Goal: Task Accomplishment & Management: Complete application form

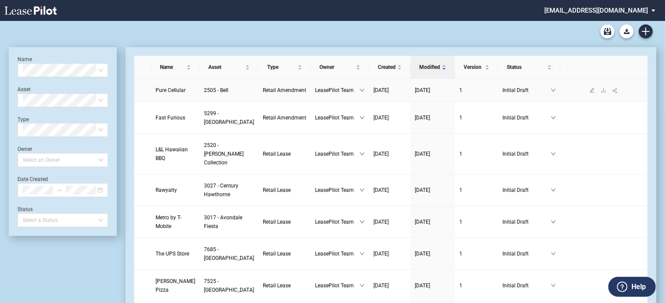
click at [170, 91] on span "Pure Cellular" at bounding box center [171, 90] width 30 height 6
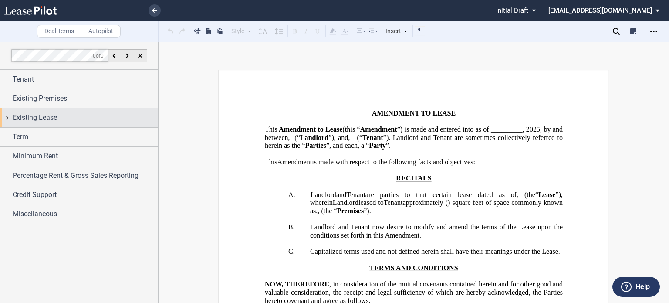
click at [52, 123] on div "Existing Lease" at bounding box center [79, 117] width 158 height 19
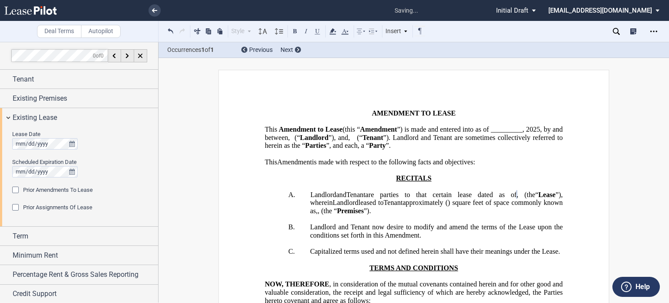
click at [397, 133] on span "”) is made and entered into as of _________," at bounding box center [460, 129] width 127 height 8
click at [400, 133] on span "”) is made and entered into as of [DATE]" at bounding box center [461, 129] width 122 height 8
click at [171, 29] on button at bounding box center [171, 31] width 10 height 10
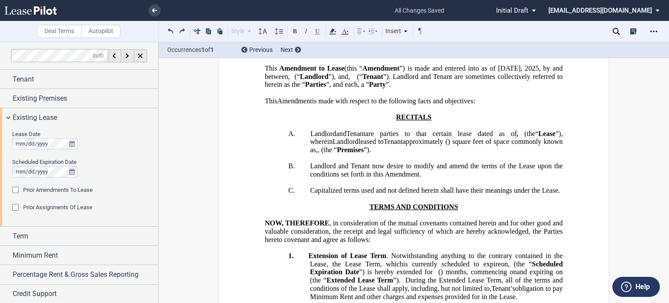
scroll to position [85, 0]
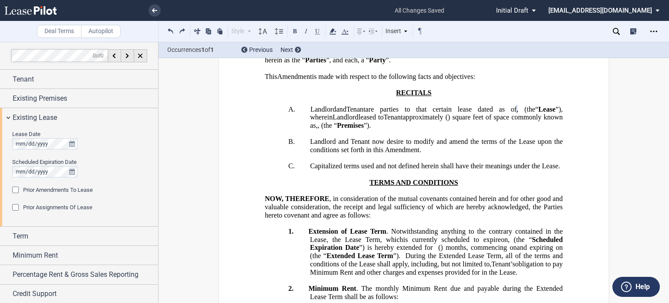
click at [16, 188] on div "Prior Amendments To Lease" at bounding box center [16, 190] width 9 height 9
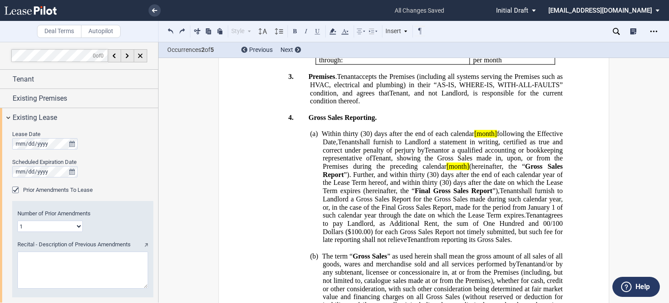
scroll to position [361, 0]
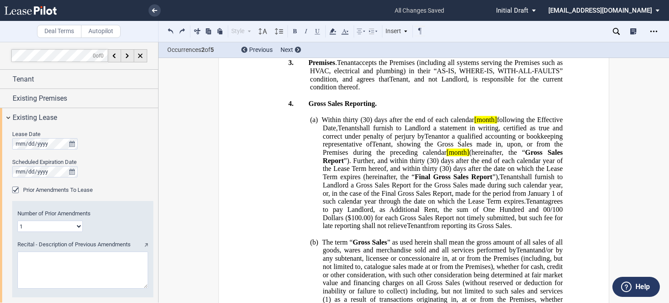
paste textarea "First Amendment to Lease dated [DATE] and that certain Second Amendment to Leas…"
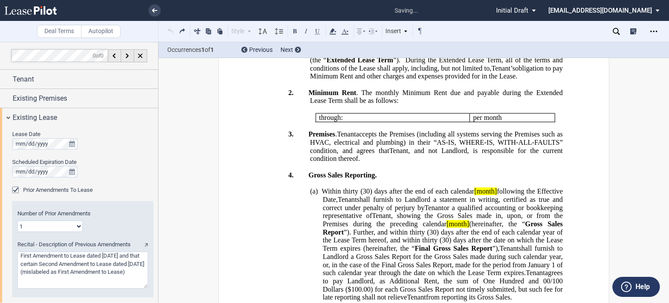
scroll to position [109, 0]
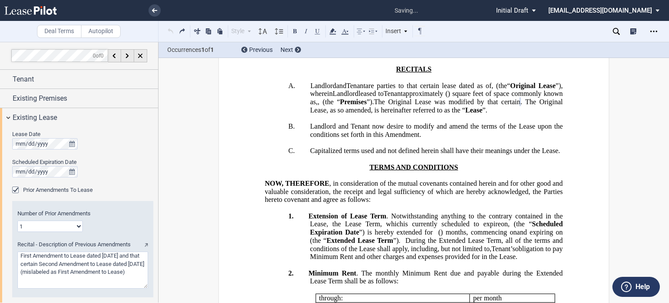
click at [126, 256] on textarea "Recital - Description of Previous Amendments" at bounding box center [82, 269] width 131 height 37
click at [87, 272] on textarea "Recital - Description of Previous Amendments" at bounding box center [82, 269] width 131 height 37
click at [82, 280] on textarea "Recital - Description of Previous Amendments" at bounding box center [82, 269] width 131 height 37
type textarea "First Amendment to Lease dated [DATE] and that certain Second Amendment to Leas…"
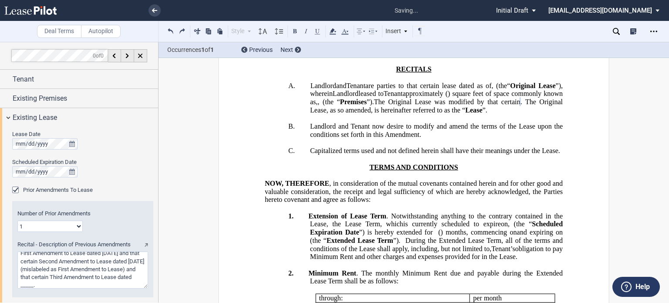
click at [76, 227] on select "1 2 3 4 5 6 7 8 9 10 11 12" at bounding box center [49, 225] width 65 height 11
select select "number:3"
click at [17, 220] on select "1 2 3 4 5 6 7 8 9 10 11 12" at bounding box center [49, 225] width 65 height 11
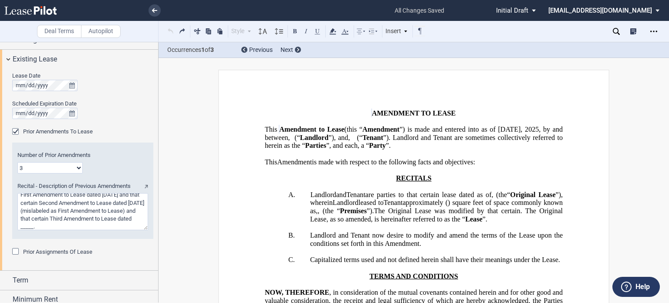
scroll to position [76, 0]
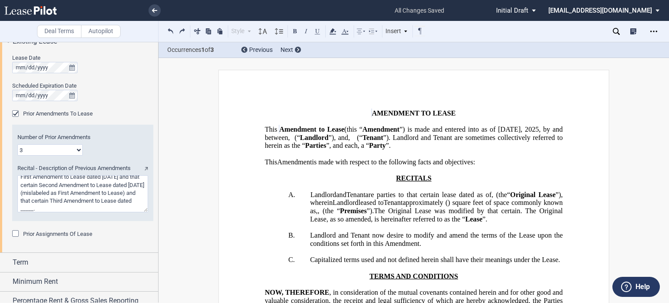
click at [91, 209] on textarea "Recital - Description of Previous Amendments" at bounding box center [82, 193] width 131 height 37
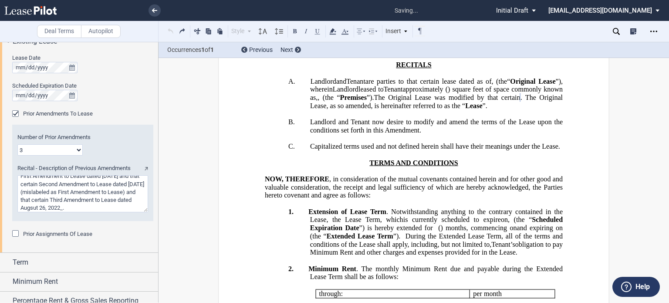
scroll to position [3, 0]
type textarea "First Amendment to Lease dated [DATE] and that certain Second Amendment to Leas…"
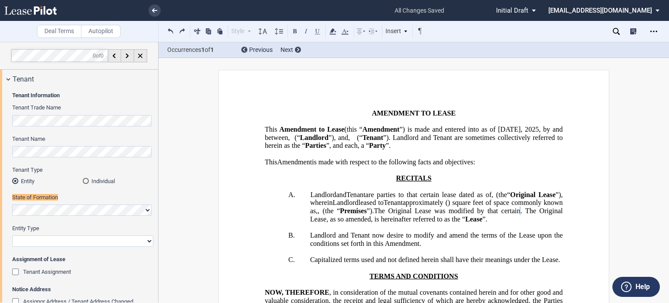
scroll to position [0, 0]
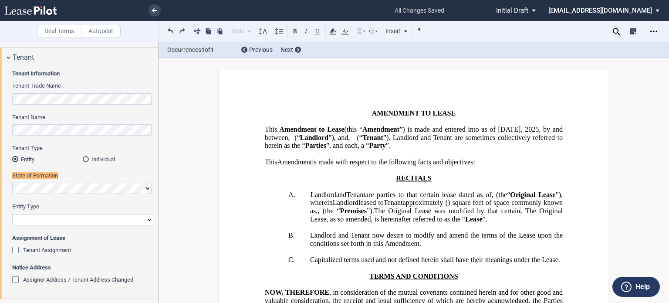
click at [85, 160] on div "Individual" at bounding box center [86, 159] width 6 height 6
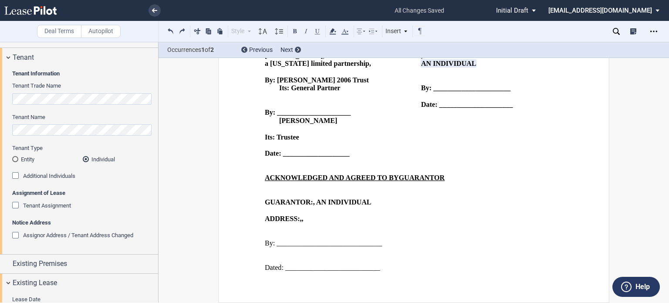
scroll to position [2225, 0]
click at [425, 68] on span "AN INDIVIDUAL" at bounding box center [448, 64] width 55 height 8
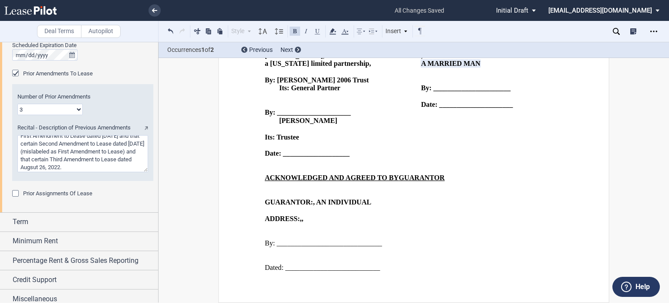
scroll to position [309, 0]
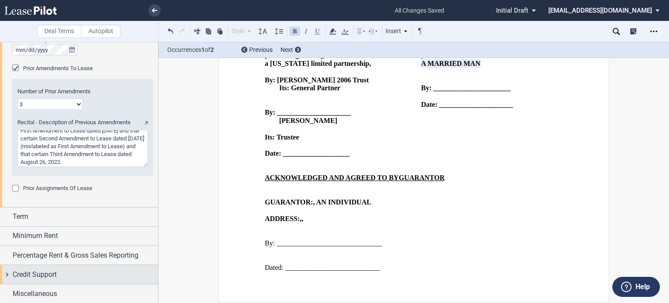
click at [45, 276] on span "Credit Support" at bounding box center [35, 274] width 44 height 10
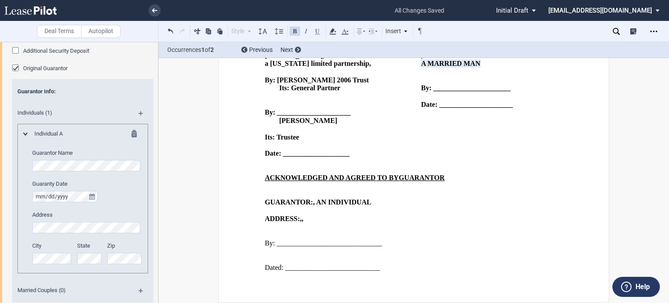
scroll to position [550, 0]
click at [133, 133] on md-icon at bounding box center [137, 134] width 10 height 10
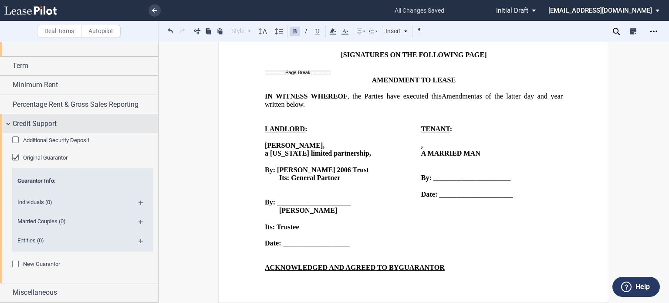
scroll to position [458, 0]
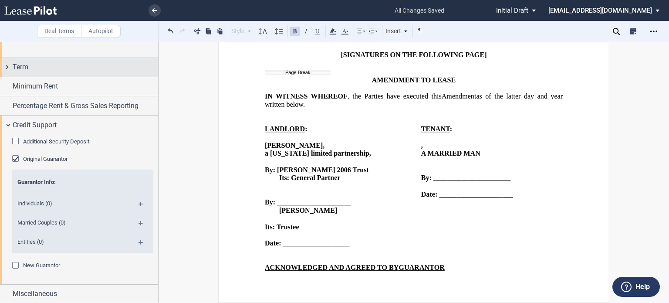
click at [16, 159] on div "Original Guarantor" at bounding box center [16, 159] width 9 height 9
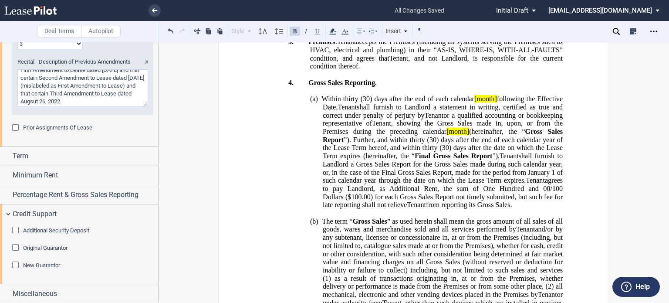
scroll to position [404, 0]
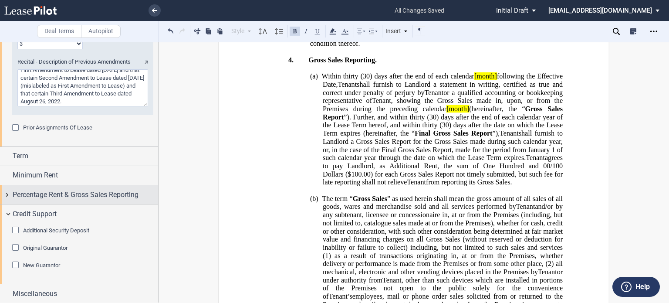
click at [88, 197] on span "Percentage Rent & Gross Sales Reporting" at bounding box center [76, 195] width 126 height 10
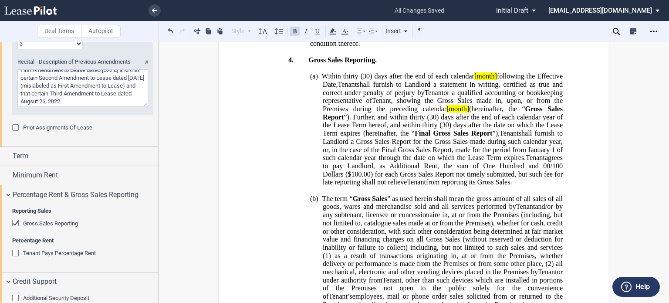
click at [17, 221] on div "Gross Sales Reporting" at bounding box center [16, 224] width 9 height 9
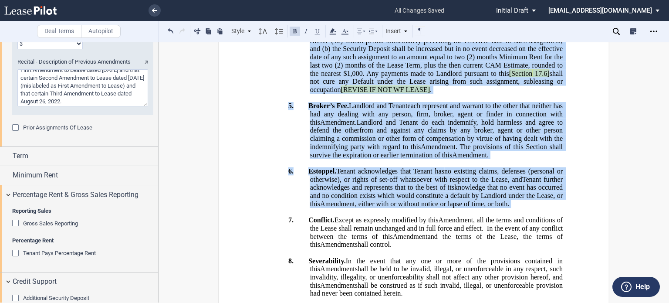
scroll to position [801, 0]
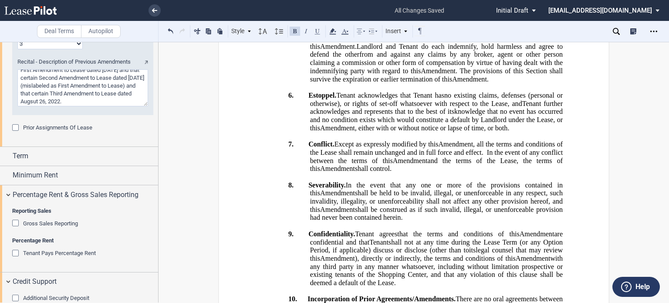
drag, startPoint x: 521, startPoint y: 185, endPoint x: 350, endPoint y: 196, distance: 170.7
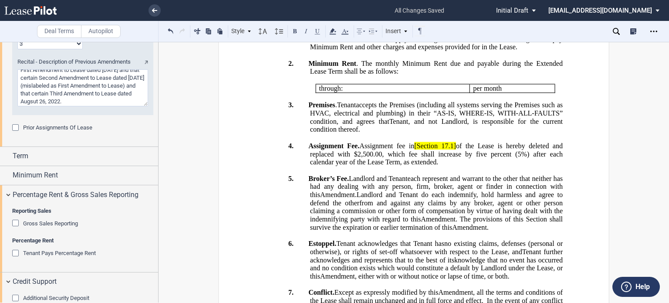
scroll to position [338, 0]
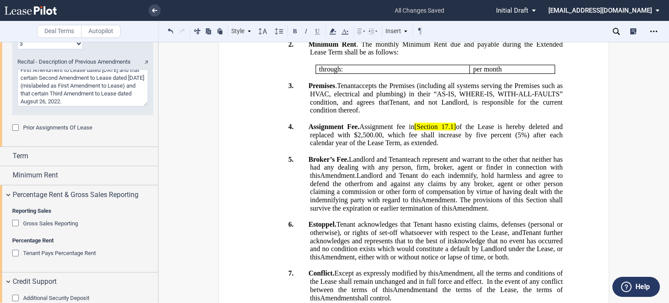
click at [436, 131] on span "[Section" at bounding box center [426, 127] width 24 height 8
drag, startPoint x: 430, startPoint y: 238, endPoint x: 480, endPoint y: 235, distance: 49.8
click at [480, 147] on span "Assignment Fee. Assignment fee in Section 17.1 of the Lease is hereby deleted a…" at bounding box center [436, 135] width 256 height 24
click at [332, 30] on use at bounding box center [332, 31] width 7 height 6
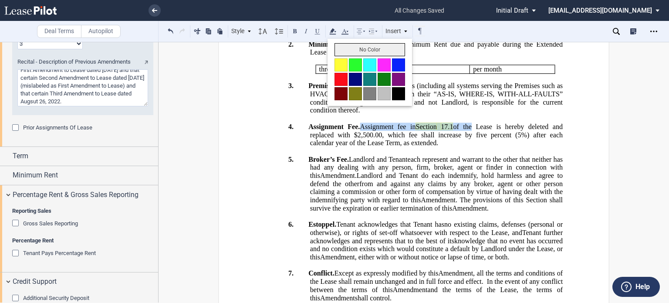
click at [340, 50] on button "No Color" at bounding box center [370, 49] width 71 height 13
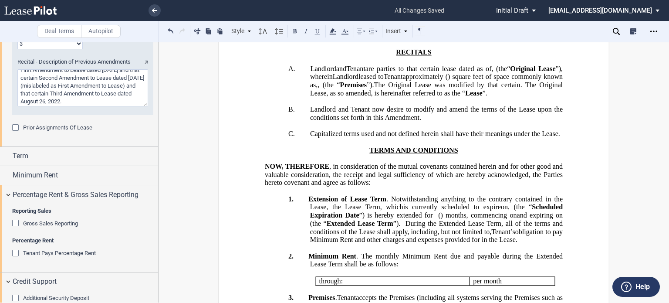
scroll to position [0, 0]
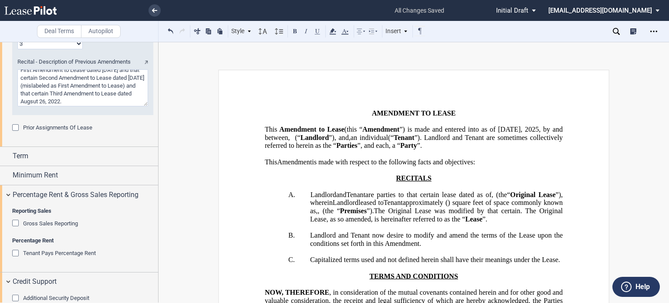
click at [388, 141] on span "an individual" at bounding box center [369, 137] width 37 height 8
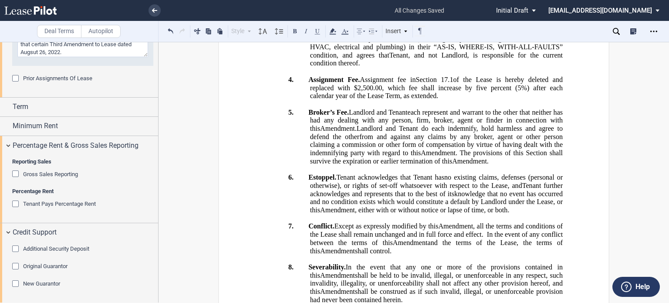
scroll to position [399, 0]
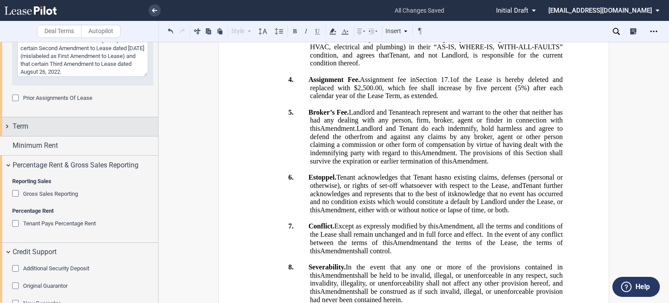
click at [120, 129] on div "Term" at bounding box center [86, 126] width 146 height 10
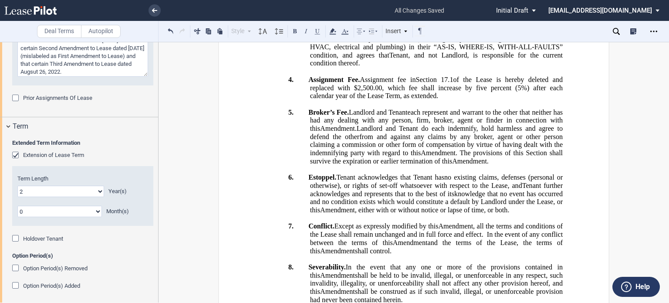
click at [325, 59] on span "accepts the Premises (including all systems serving the Premises such as HVAC, …" at bounding box center [437, 47] width 254 height 24
click at [655, 32] on icon "Open Lease options menu" at bounding box center [653, 31] width 7 height 7
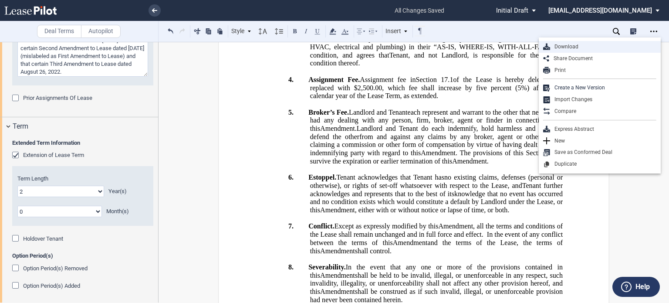
click at [560, 47] on div "Download" at bounding box center [603, 46] width 106 height 7
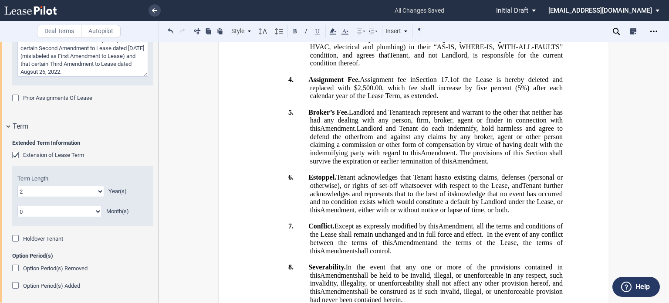
click at [105, 71] on textarea "Recital - Description of Previous Amendments" at bounding box center [82, 58] width 131 height 37
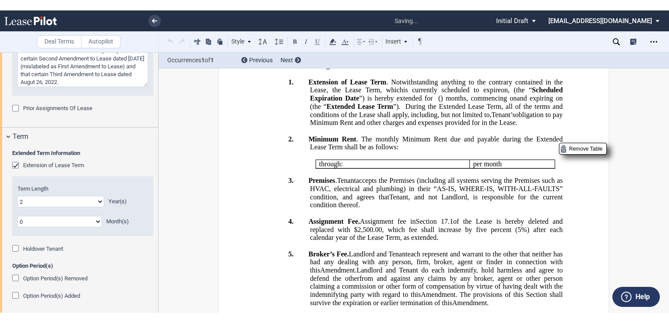
scroll to position [113, 0]
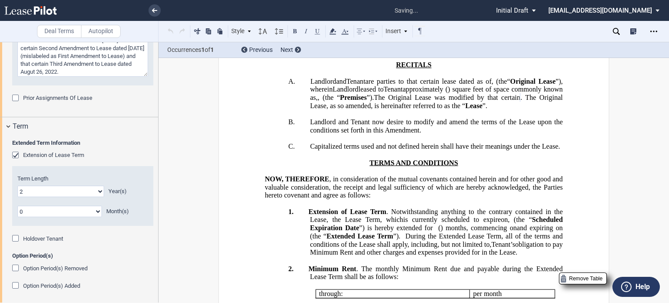
click at [106, 70] on textarea "Recital - Description of Previous Amendments" at bounding box center [82, 58] width 131 height 37
click at [136, 72] on textarea "Recital - Description of Previous Amendments" at bounding box center [82, 58] width 131 height 37
type textarea "First Amendment to Lease dated [DATE] and that certain Second Amendment to Leas…"
click at [650, 31] on use "Open Lease options menu" at bounding box center [653, 30] width 7 height 1
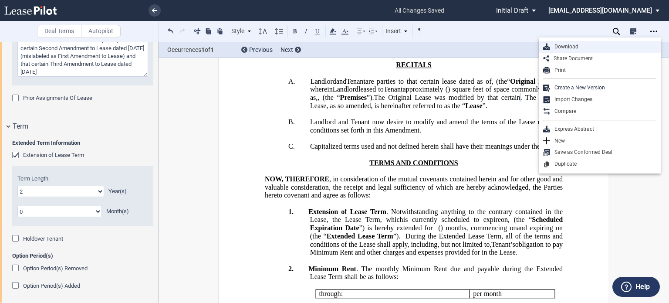
click at [559, 48] on div "Download" at bounding box center [603, 46] width 106 height 7
